Goal: Information Seeking & Learning: Learn about a topic

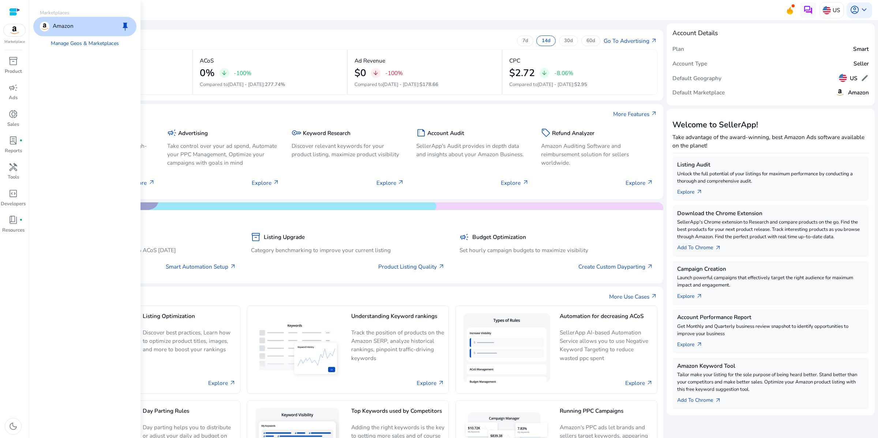
click at [15, 35] on img at bounding box center [15, 30] width 22 height 12
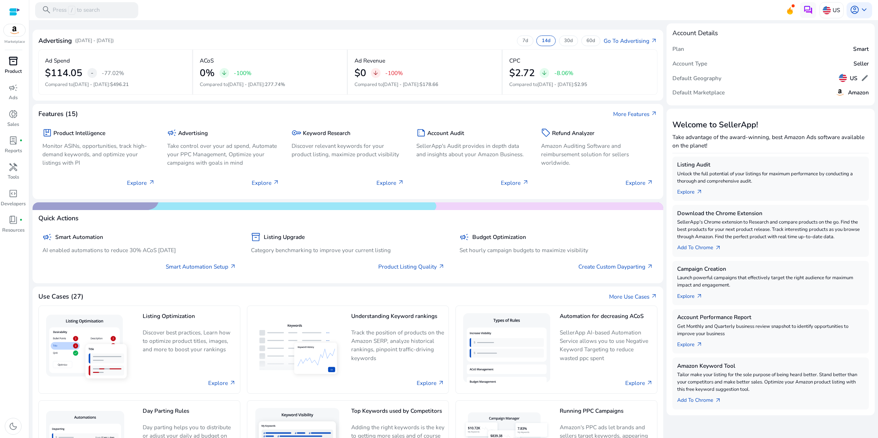
click at [20, 81] on link "inventory_2 Product" at bounding box center [13, 68] width 26 height 26
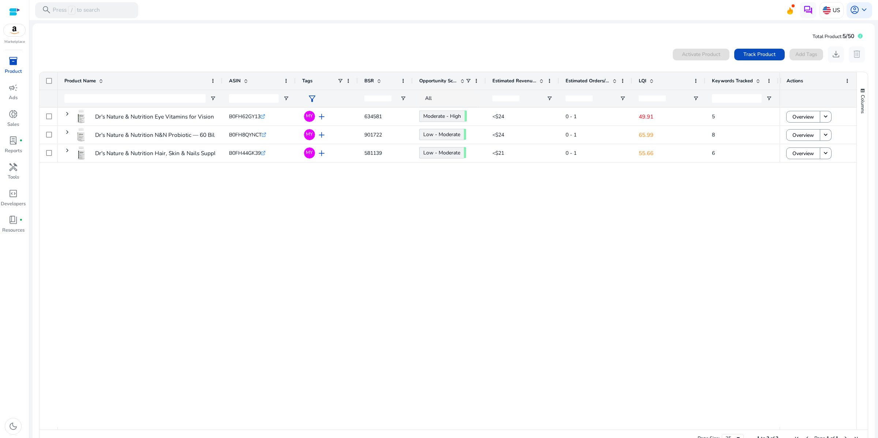
click at [323, 284] on div "Dr's Nature & Nutrition Eye Vitamins for Vision Support and Macular... B0FH62GY…" at bounding box center [418, 266] width 721 height 319
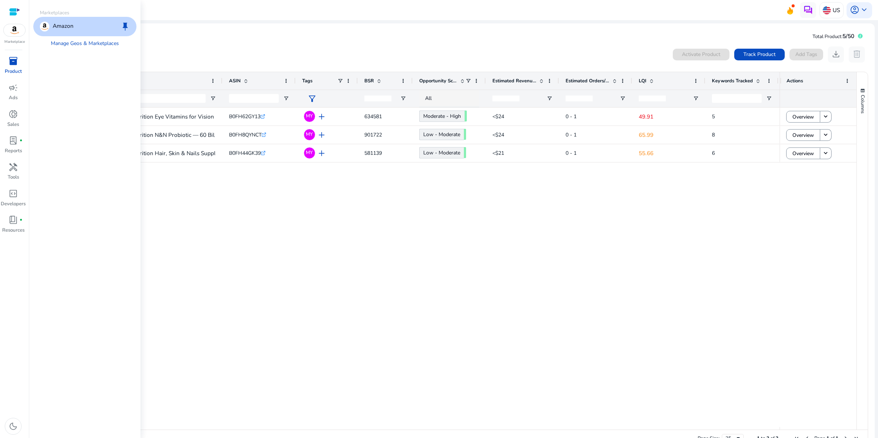
click at [11, 36] on img at bounding box center [15, 30] width 22 height 12
click at [97, 36] on div "Amazon keep" at bounding box center [84, 26] width 103 height 19
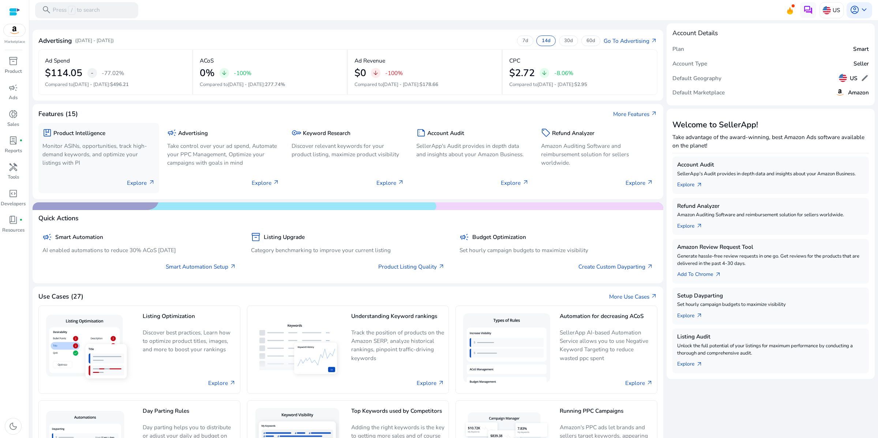
click at [134, 187] on p "Explore arrow_outward" at bounding box center [141, 182] width 28 height 8
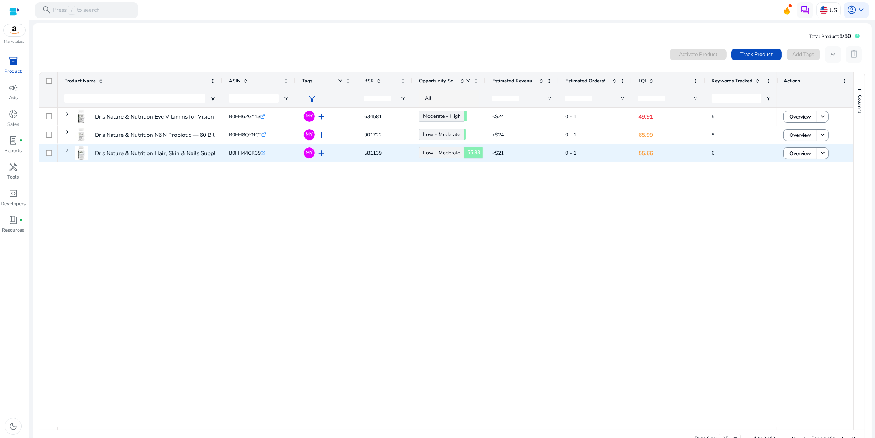
click at [463, 158] on link "Low - Moderate 55.83" at bounding box center [441, 152] width 45 height 11
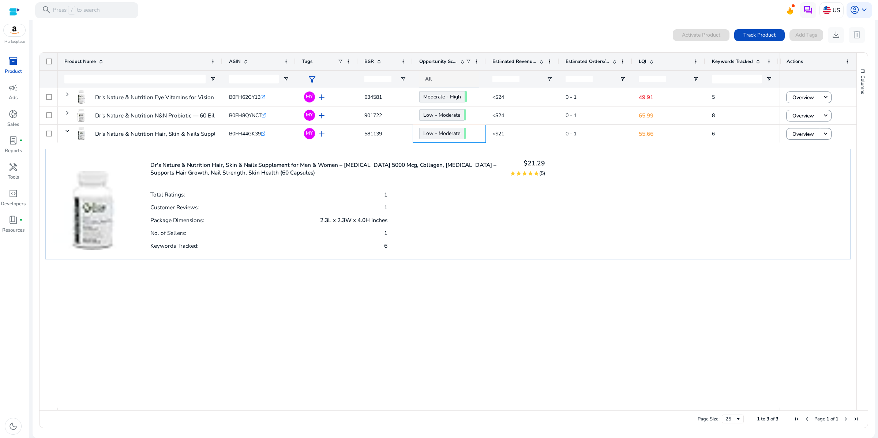
scroll to position [37, 0]
click at [521, 176] on mat-icon "star" at bounding box center [524, 173] width 6 height 6
click at [531, 176] on mat-icon "star" at bounding box center [530, 173] width 6 height 6
click at [556, 203] on div "Dr's Nature & Nutrition Hair, Skin & Nails Supplement for Men & Women – [MEDICA…" at bounding box center [447, 204] width 805 height 110
click at [86, 215] on img at bounding box center [92, 203] width 79 height 94
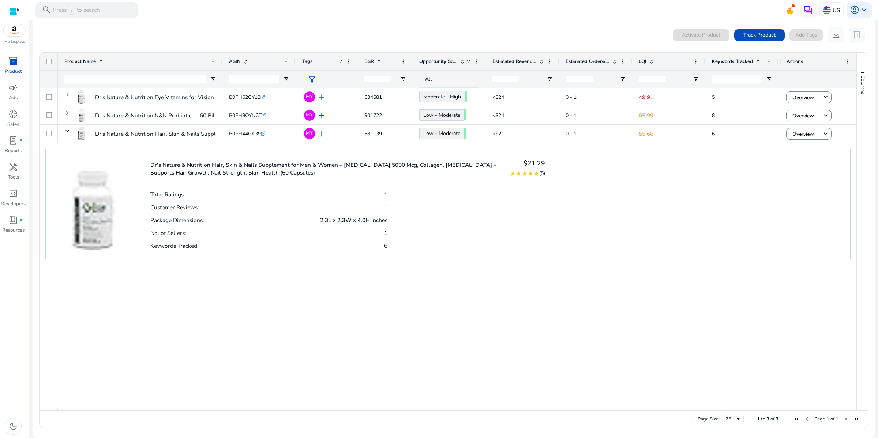
click at [225, 176] on p "Dr's Nature & Nutrition Hair, Skin & Nails Supplement for Men & Women – [MEDICA…" at bounding box center [325, 168] width 351 height 15
click at [186, 237] on p "No. of Sellers:" at bounding box center [168, 233] width 36 height 8
click at [385, 237] on p "1" at bounding box center [385, 233] width 3 height 8
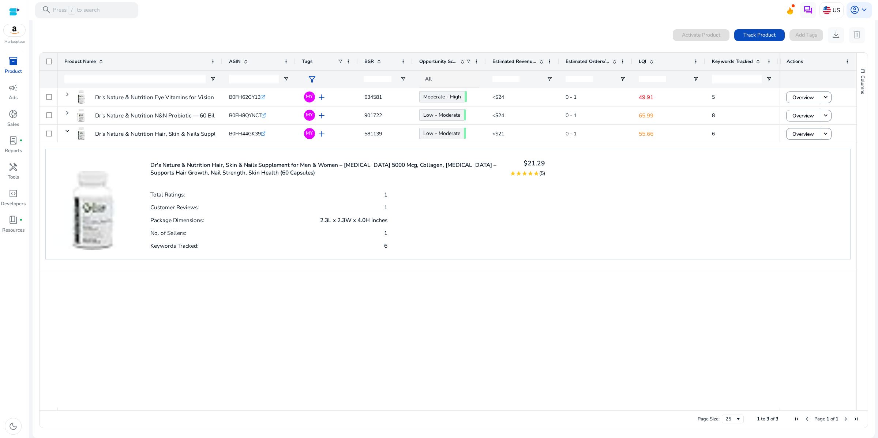
click at [385, 237] on p "1" at bounding box center [385, 233] width 3 height 8
click at [357, 213] on div "Customer Reviews: 1" at bounding box center [268, 206] width 237 height 13
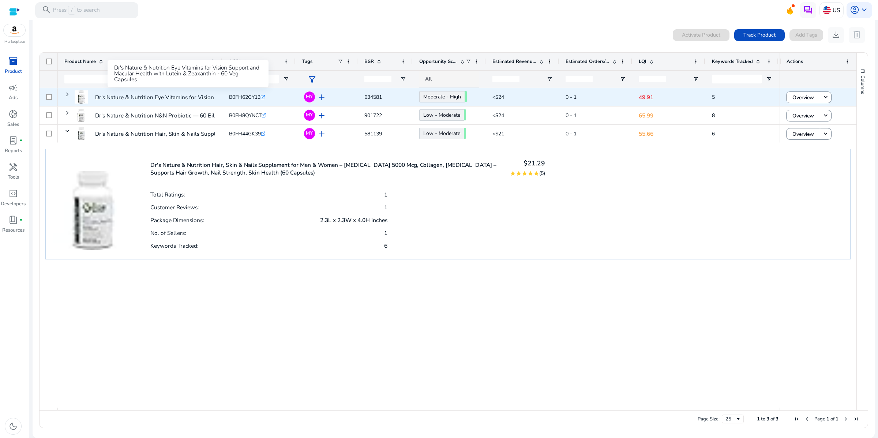
click at [204, 96] on p "Dr's Nature & Nutrition Eye Vitamins for Vision Support and Macular..." at bounding box center [184, 97] width 178 height 15
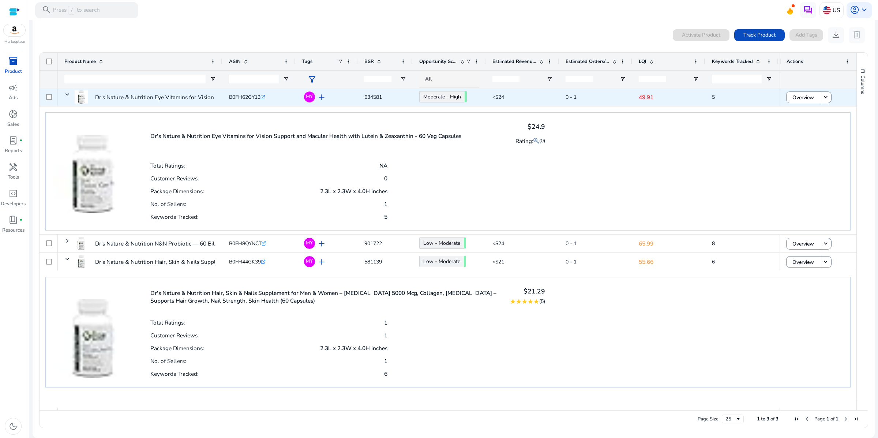
click at [264, 97] on icon at bounding box center [263, 96] width 3 height 3
